Goal: Browse casually

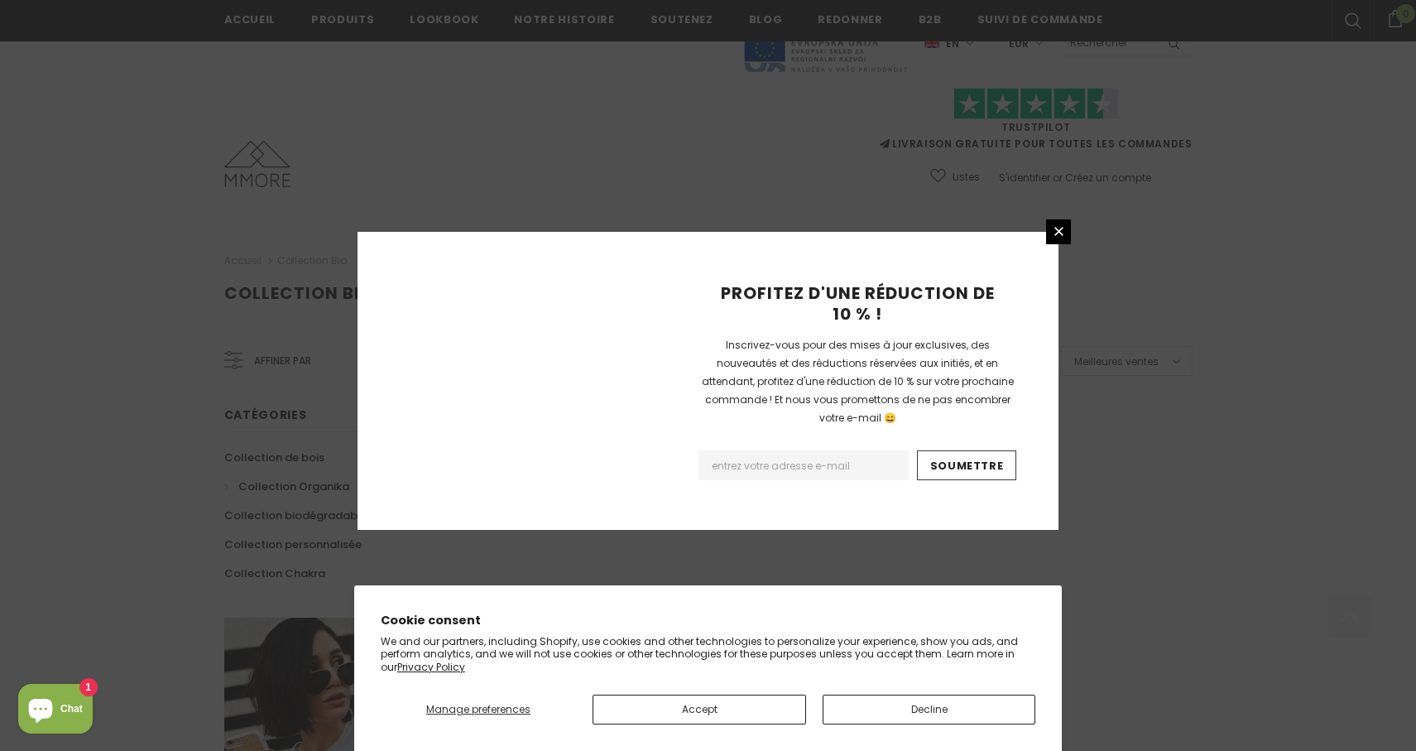
scroll to position [967, 0]
